Goal: Find specific page/section: Find specific page/section

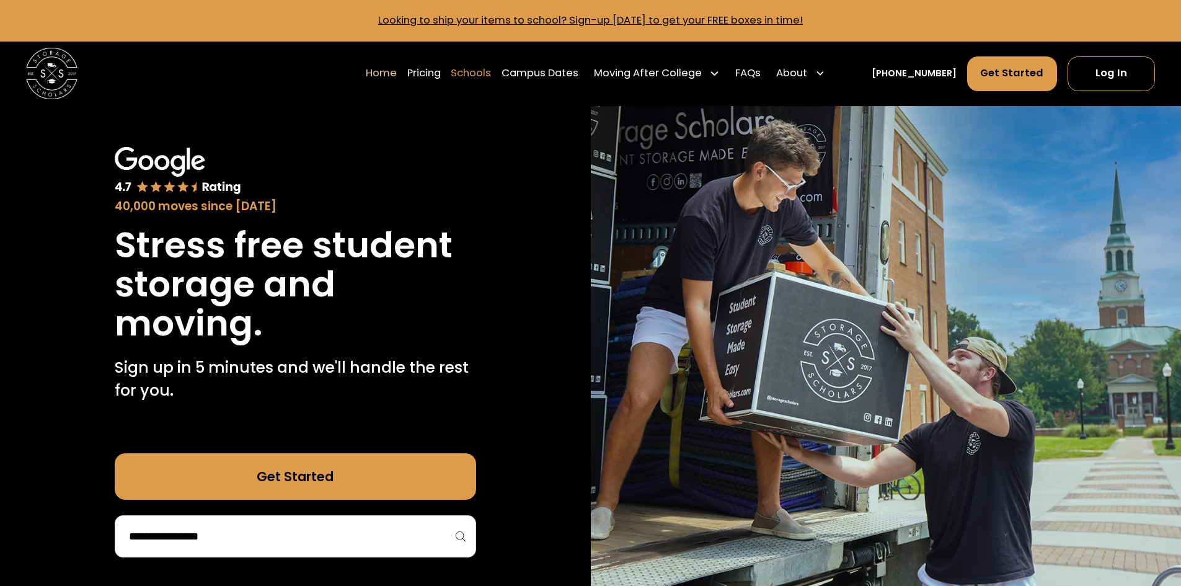
click at [487, 68] on link "Schools" at bounding box center [471, 73] width 40 height 36
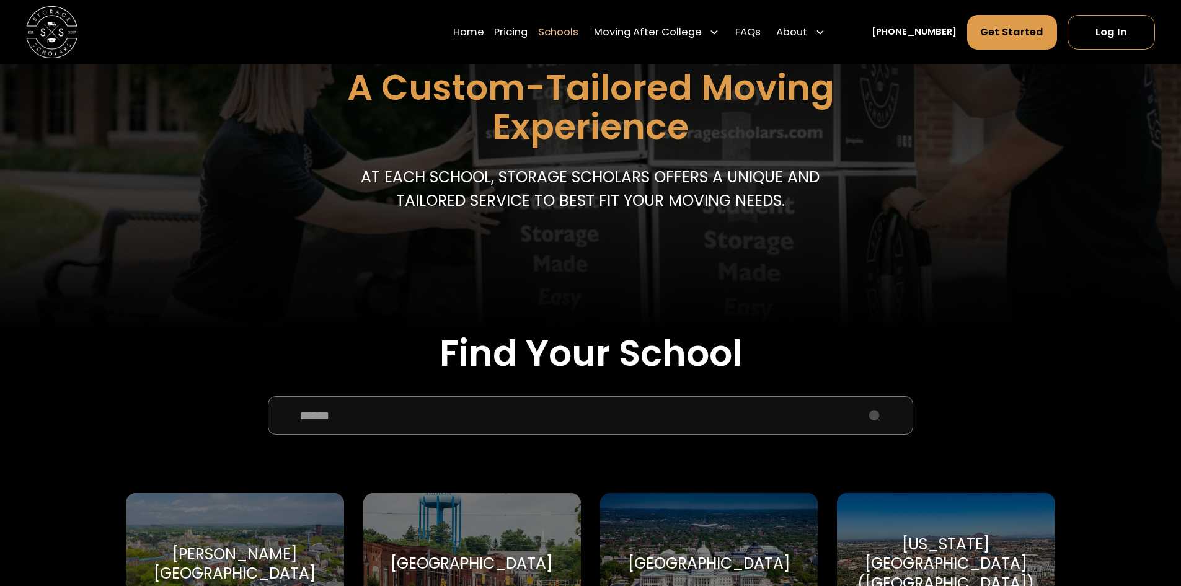
scroll to position [248, 0]
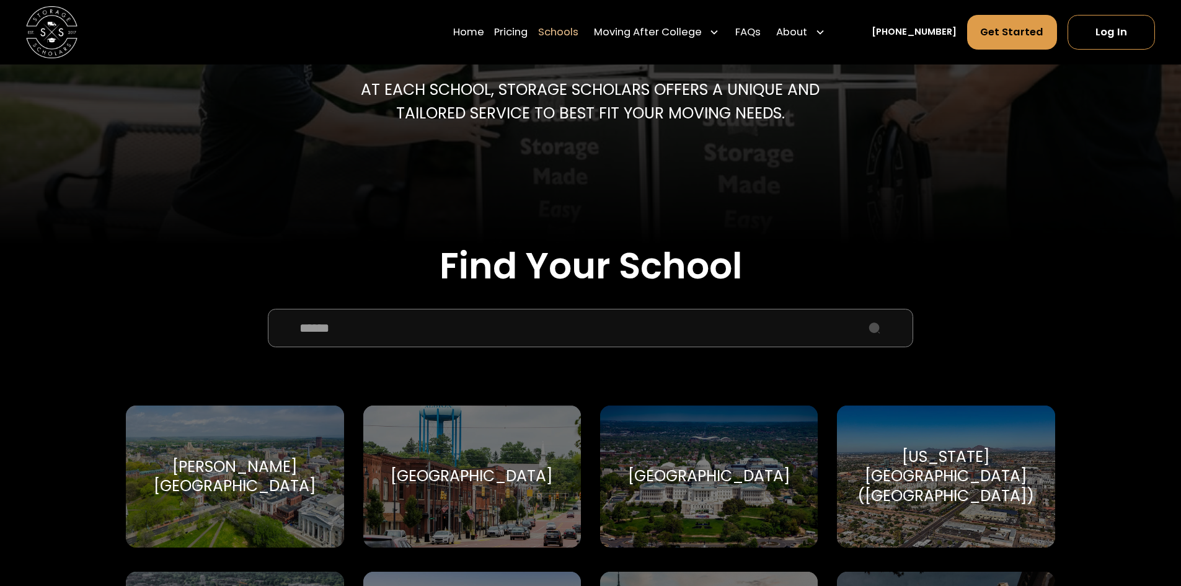
click at [762, 324] on input "School Select Form" at bounding box center [590, 328] width 645 height 38
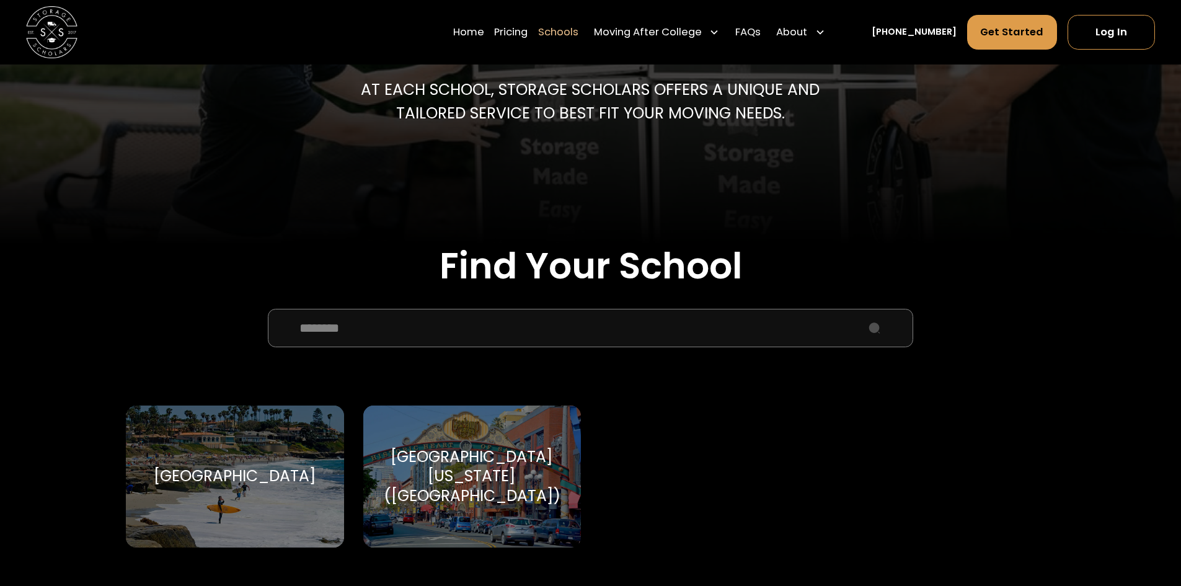
type input "********"
click at [490, 468] on div "[GEOGRAPHIC_DATA][US_STATE] ([GEOGRAPHIC_DATA])" at bounding box center [472, 476] width 187 height 58
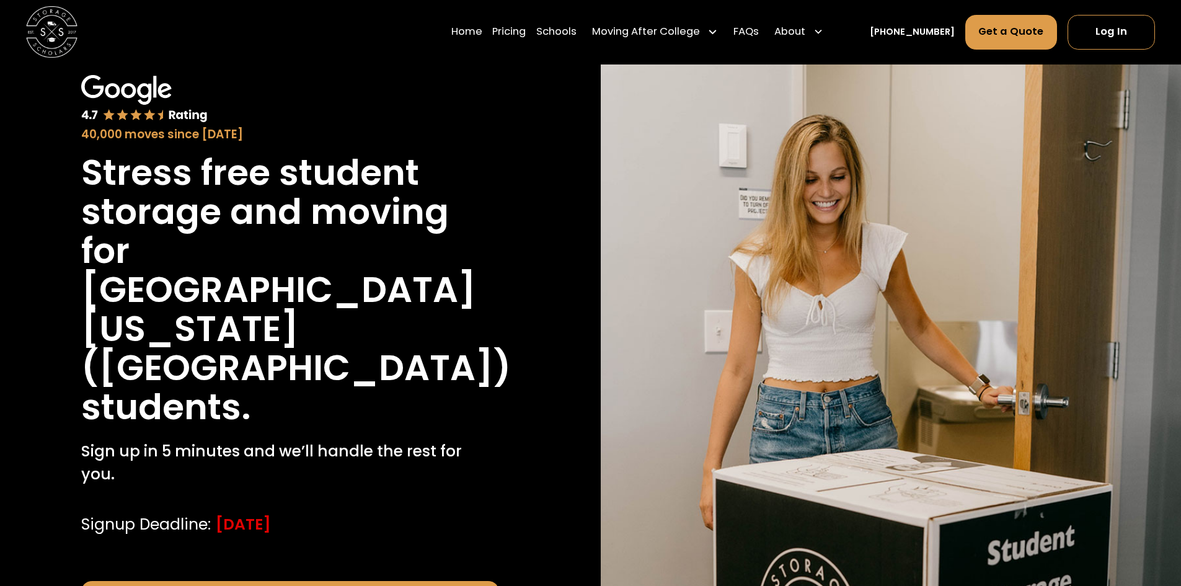
scroll to position [124, 0]
